Goal: Information Seeking & Learning: Find specific fact

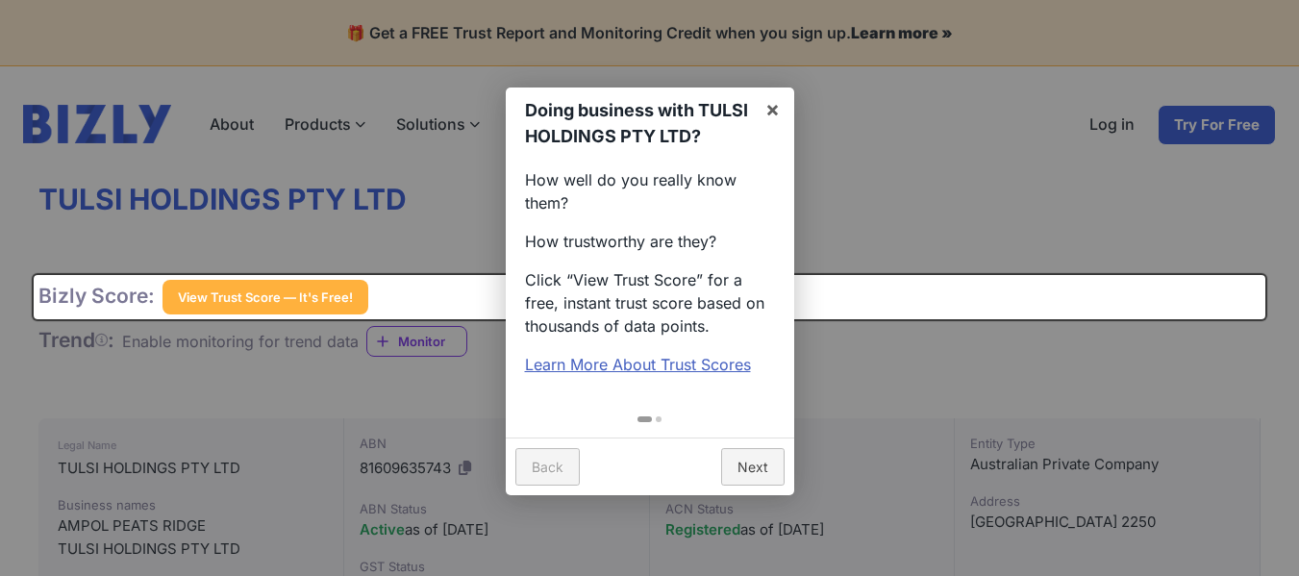
click at [897, 138] on div at bounding box center [649, 288] width 1299 height 576
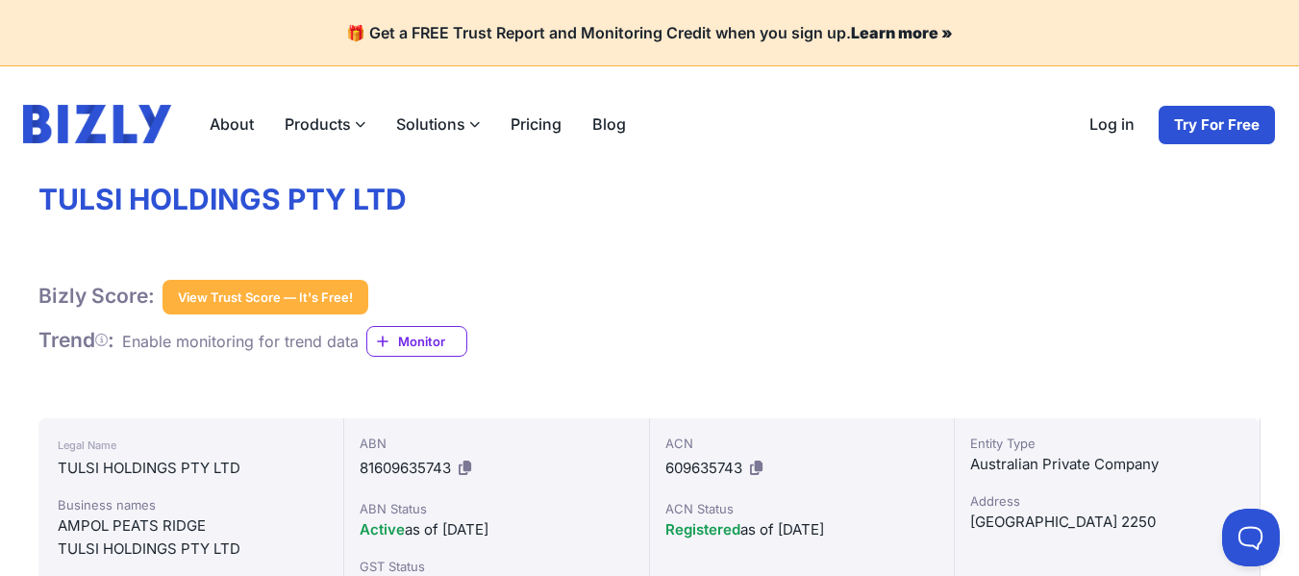
scroll to position [289, 0]
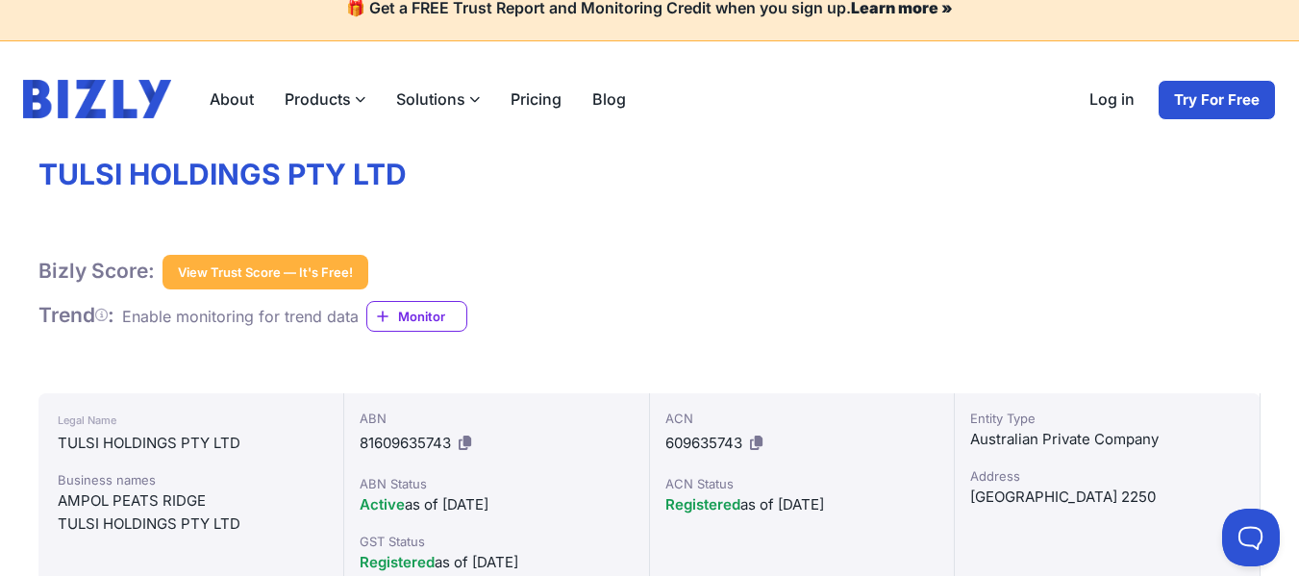
scroll to position [0, 0]
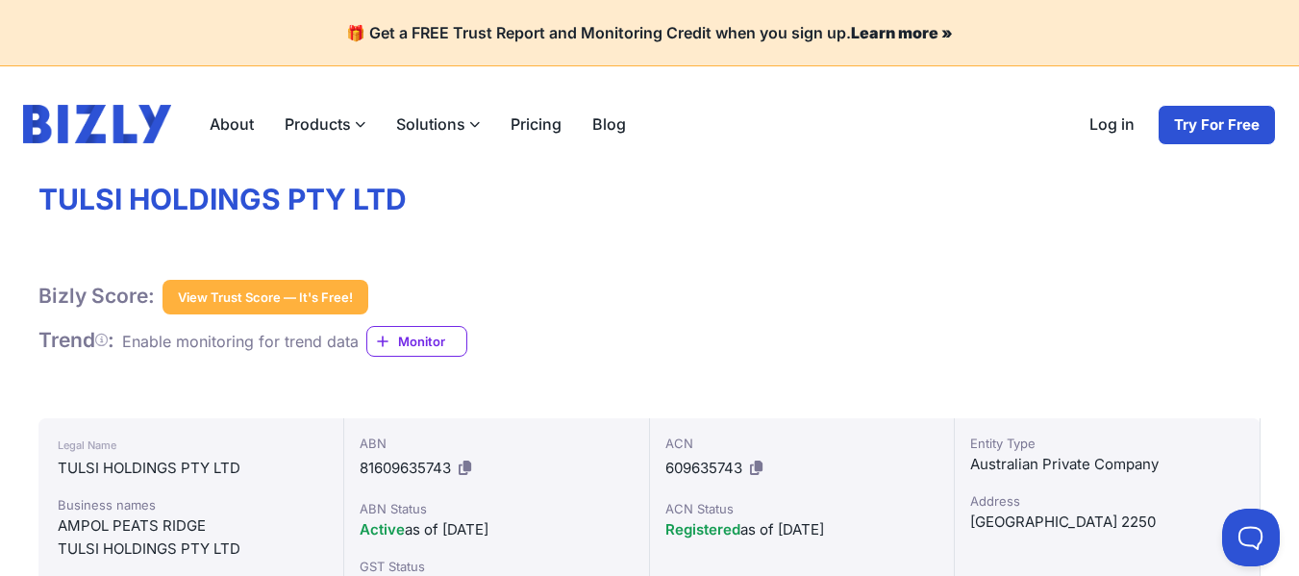
click at [814, 341] on div "Bizly Score: View Trust Score — It's Free! View Trust Score — It's Free! Trend …" at bounding box center [649, 318] width 1222 height 77
drag, startPoint x: 800, startPoint y: 336, endPoint x: 565, endPoint y: 314, distance: 236.7
click at [565, 314] on div "Bizly Score: View Trust Score — It's Free! View Trust Score — It's Free! Trend …" at bounding box center [649, 318] width 1222 height 77
click at [566, 313] on div "Bizly Score: View Trust Score — It's Free! View Trust Score — It's Free!" at bounding box center [649, 297] width 1222 height 35
click at [129, 472] on div "TULSI HOLDINGS PTY LTD" at bounding box center [191, 468] width 266 height 23
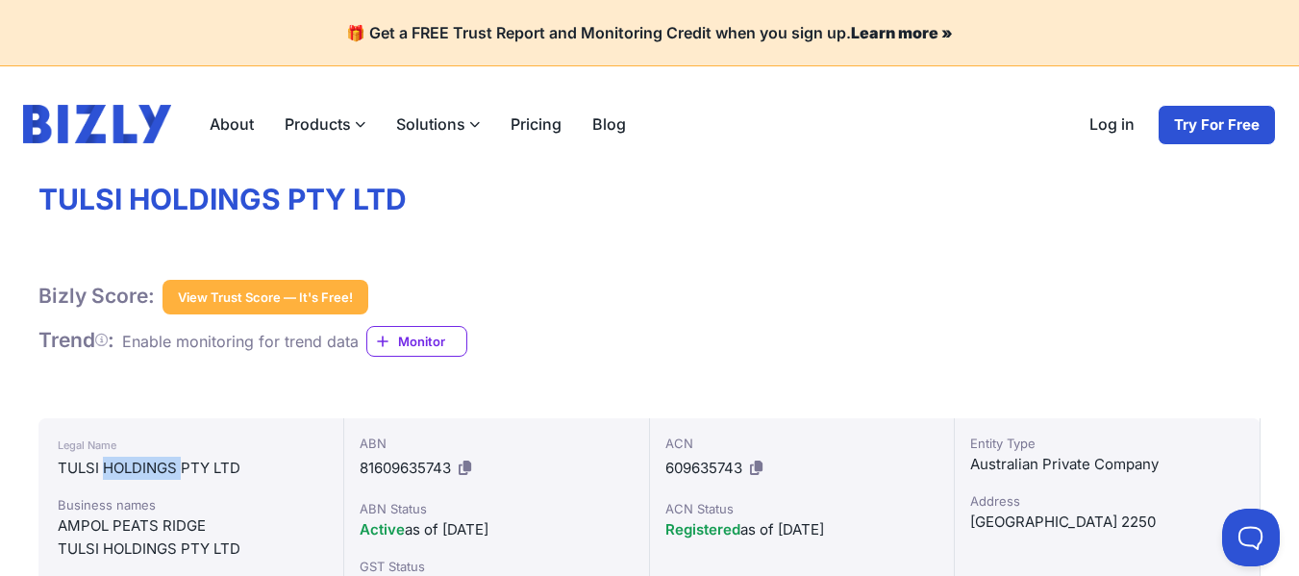
click at [129, 472] on div "TULSI HOLDINGS PTY LTD" at bounding box center [191, 468] width 266 height 23
click at [129, 526] on div "AMPOL PEATS RIDGE" at bounding box center [191, 526] width 266 height 23
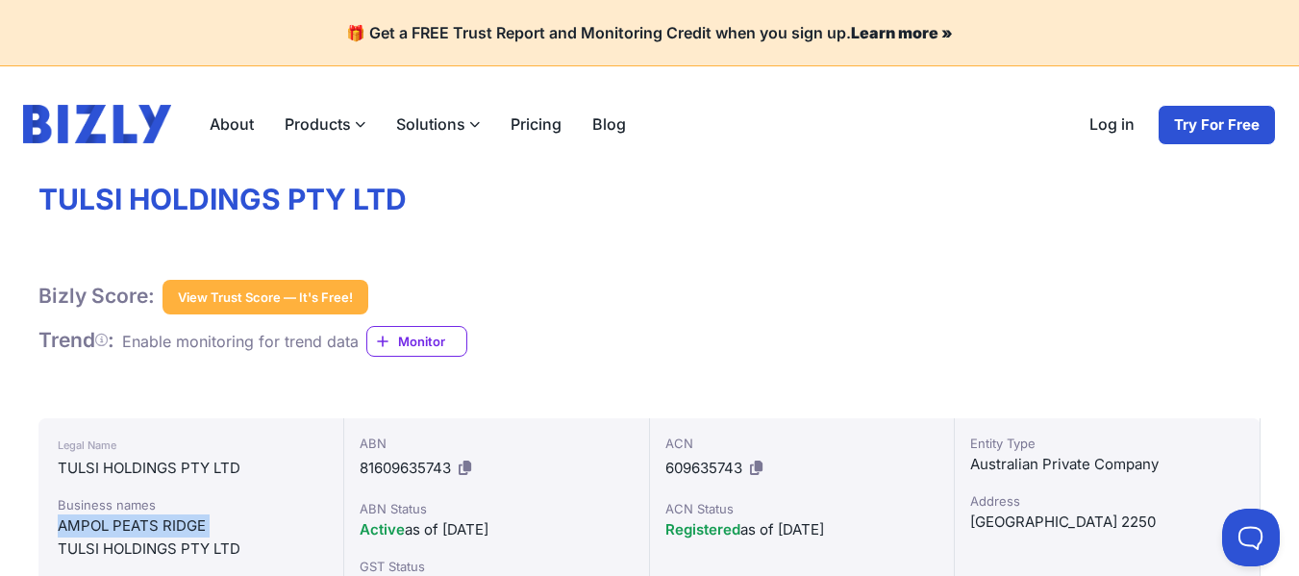
copy div "AMPOL PEATS RIDGE"
